Goal: Check status: Check status

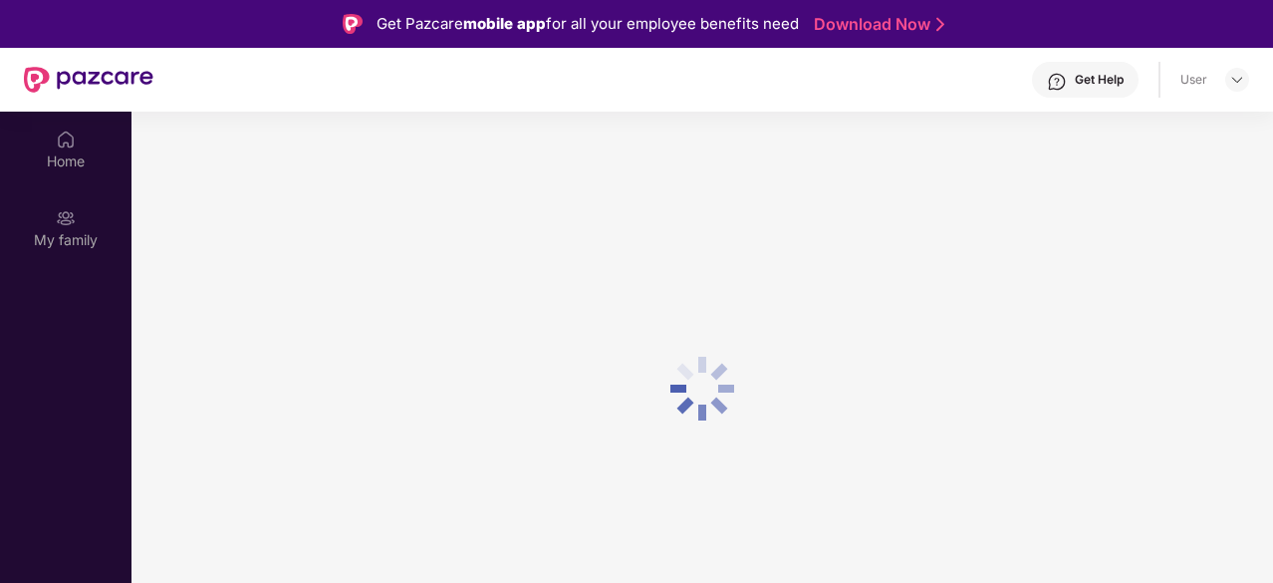
scroll to position [112, 0]
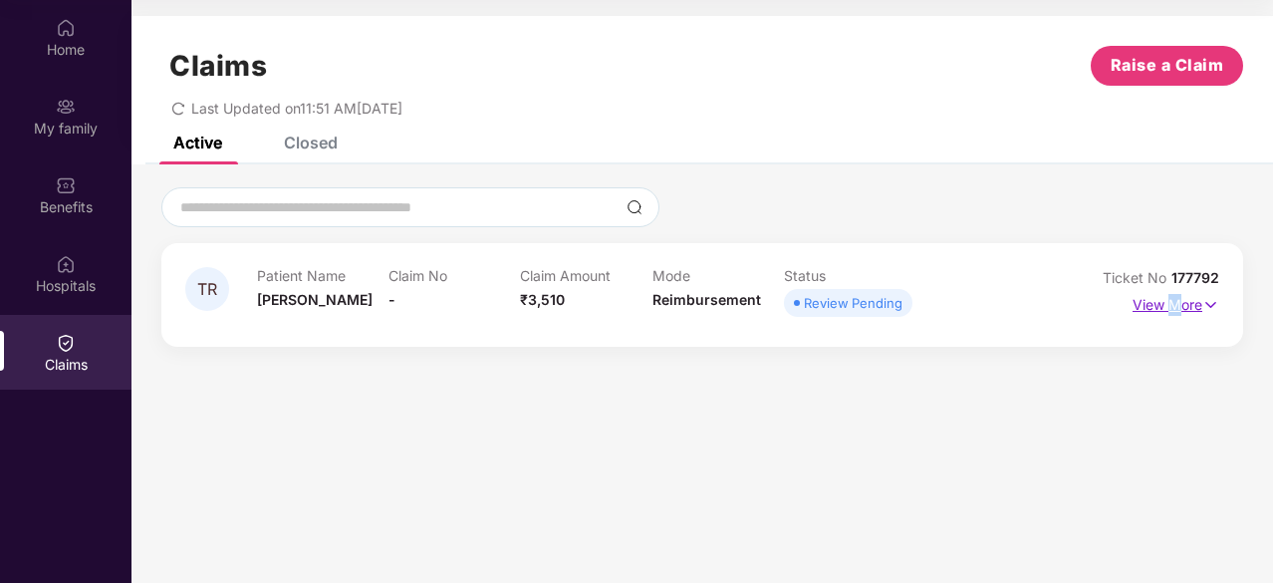
click at [1176, 302] on p "View More" at bounding box center [1175, 302] width 87 height 27
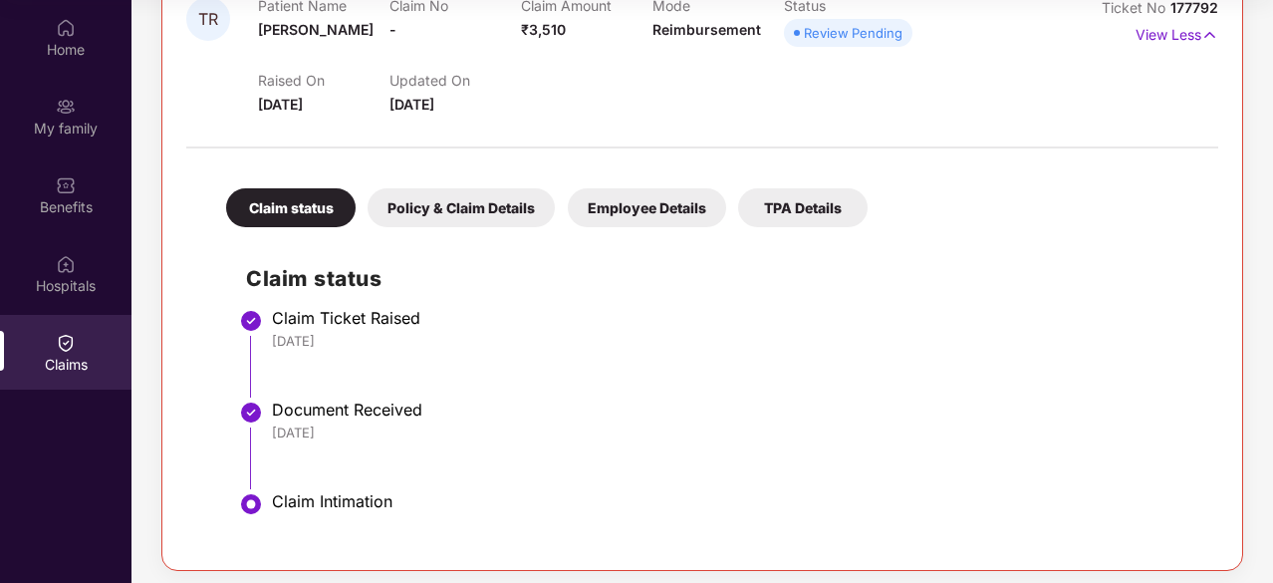
scroll to position [277, 0]
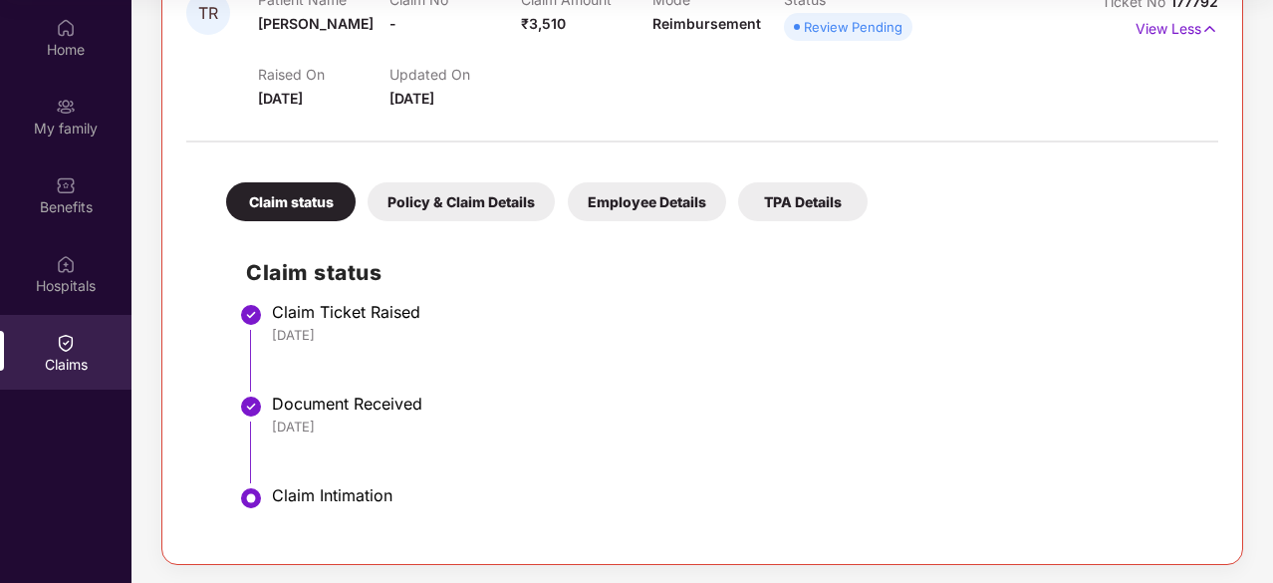
click at [481, 199] on div "Policy & Claim Details" at bounding box center [461, 201] width 187 height 39
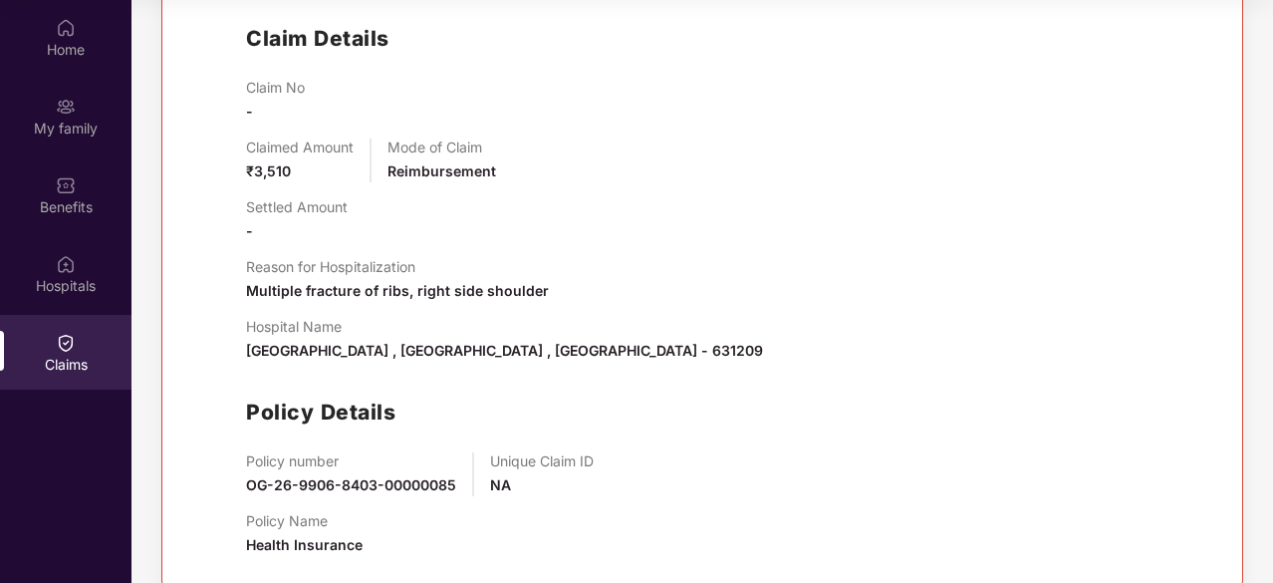
scroll to position [544, 0]
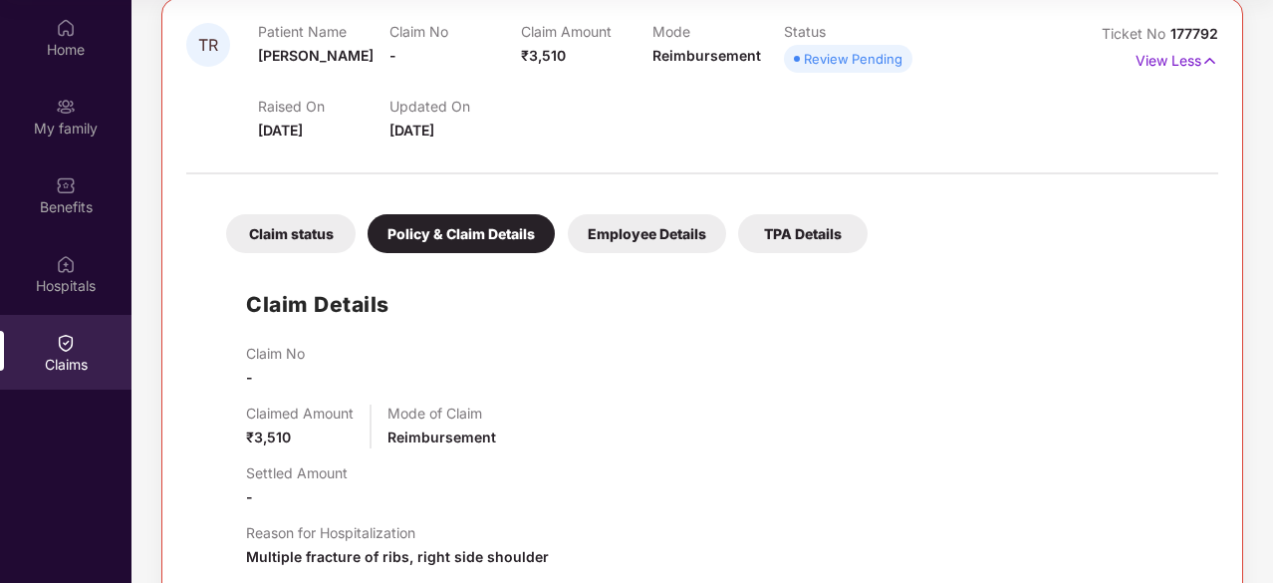
click at [601, 236] on div "Employee Details" at bounding box center [647, 233] width 158 height 39
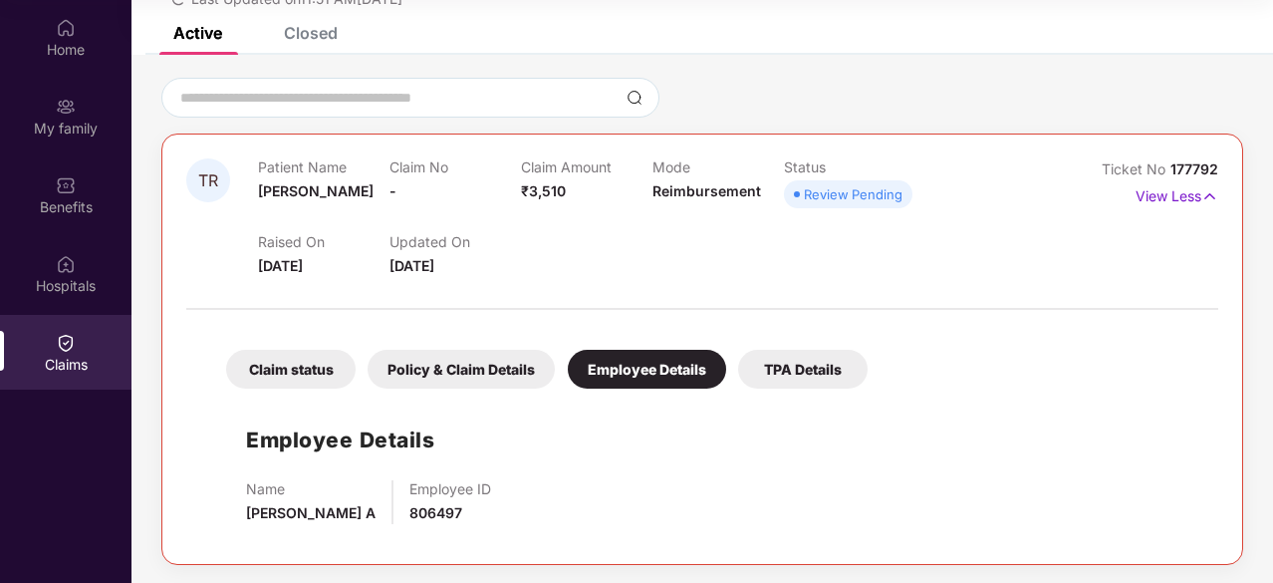
click at [804, 373] on div "TPA Details" at bounding box center [802, 369] width 129 height 39
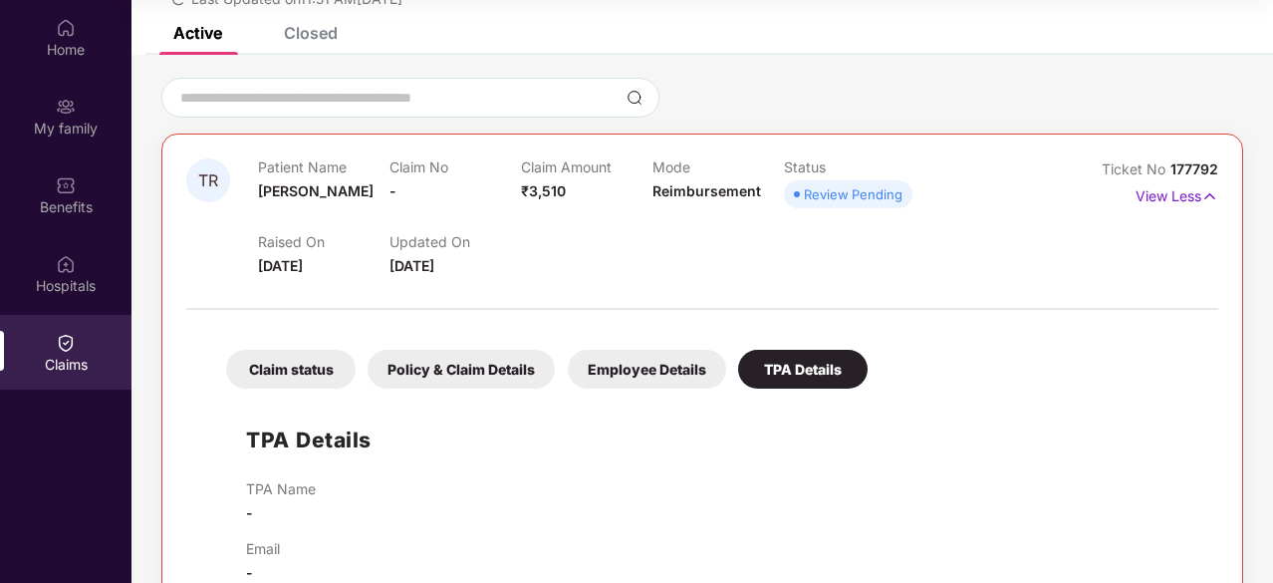
scroll to position [153, 0]
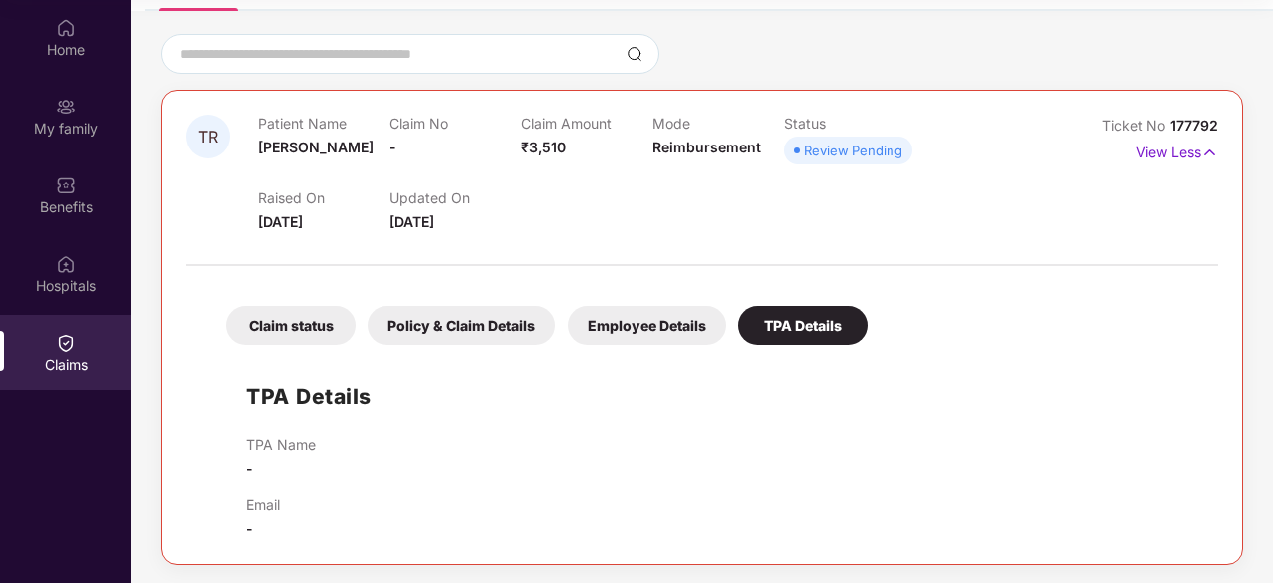
click at [329, 332] on div "Claim status" at bounding box center [290, 325] width 129 height 39
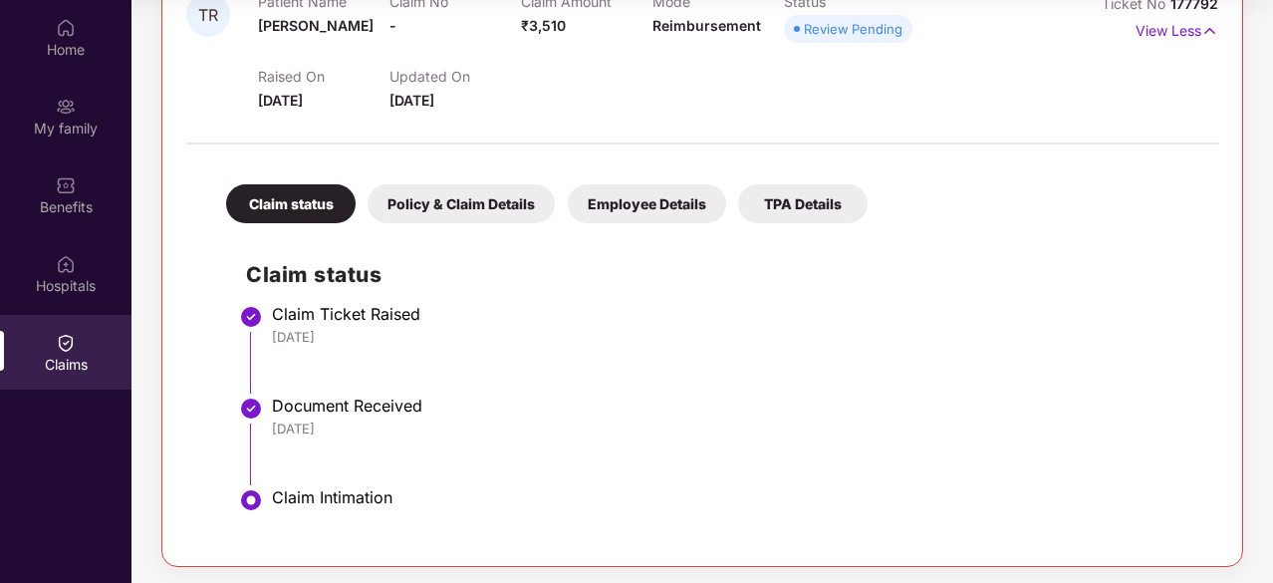
scroll to position [277, 0]
